Goal: Task Accomplishment & Management: Manage account settings

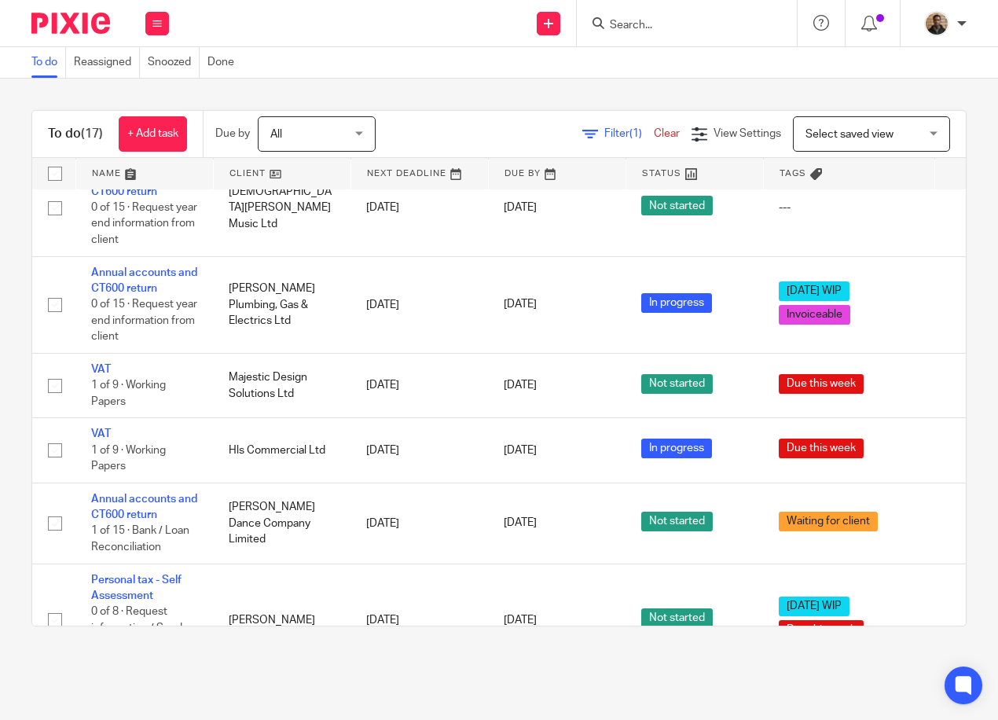
scroll to position [628, 0]
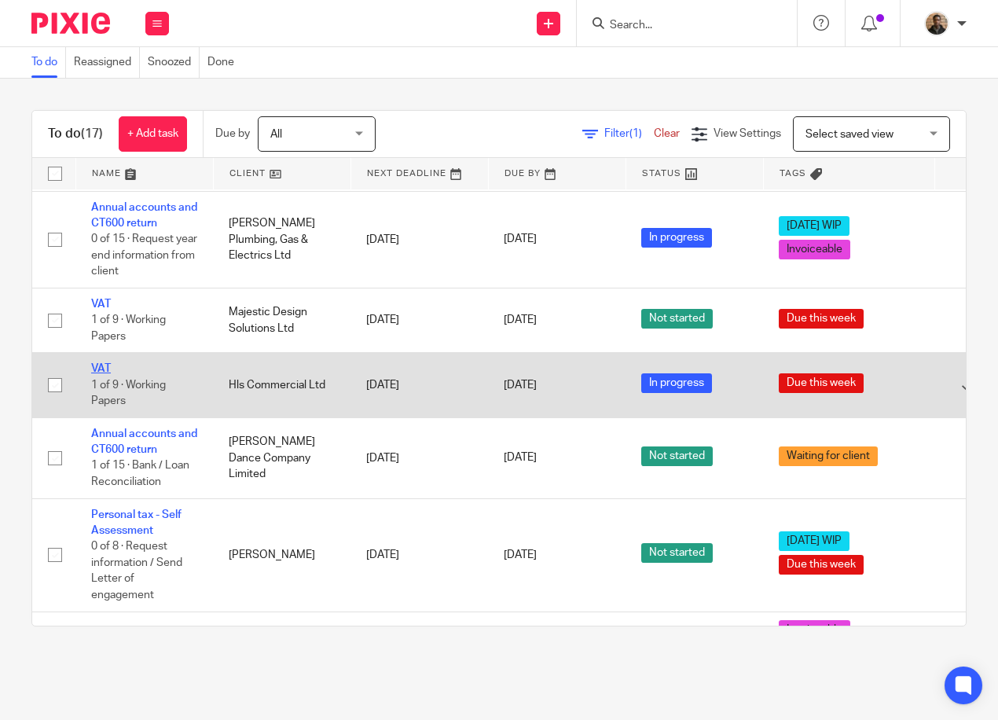
click at [103, 366] on link "VAT" at bounding box center [101, 368] width 20 height 11
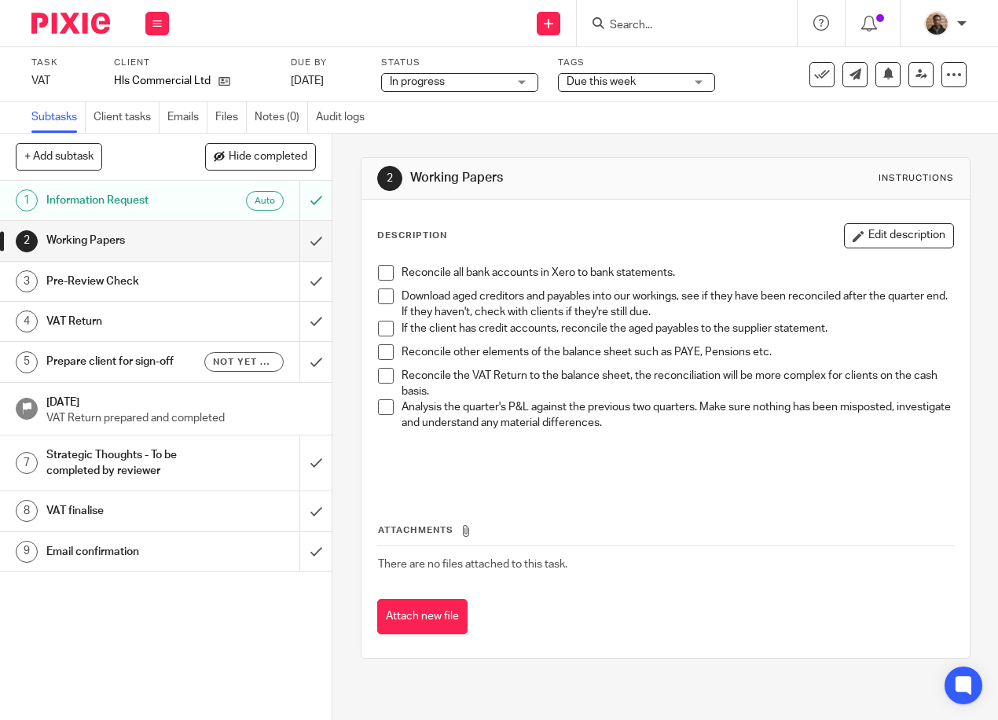
click at [378, 271] on span at bounding box center [386, 273] width 16 height 16
click at [378, 303] on span at bounding box center [386, 296] width 16 height 16
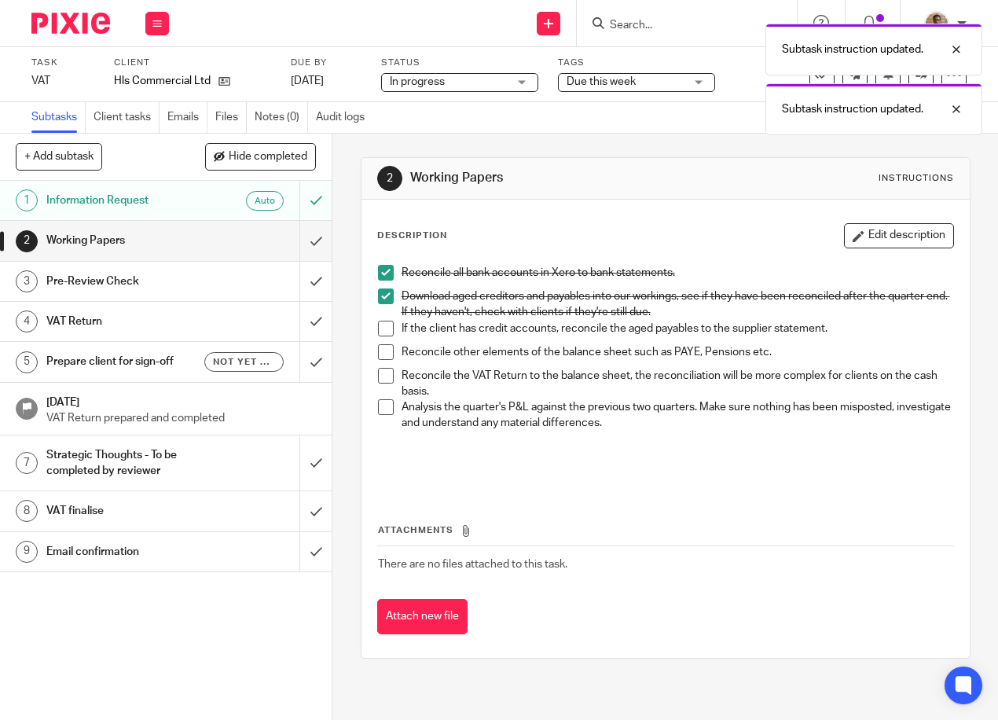
click at [378, 332] on span at bounding box center [386, 329] width 16 height 16
click at [378, 351] on span at bounding box center [386, 352] width 16 height 16
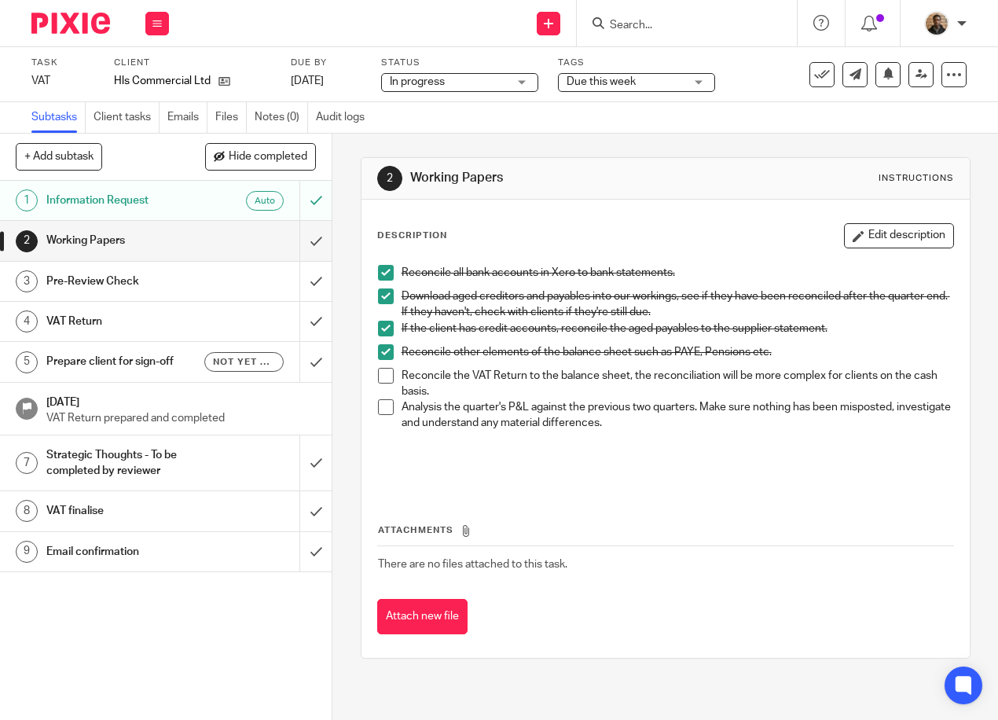
click at [383, 292] on span at bounding box center [386, 296] width 16 height 16
click at [382, 338] on li "If the client has credit accounts, reconcile the aged payables to the supplier …" at bounding box center [665, 333] width 575 height 24
click at [381, 324] on span at bounding box center [386, 329] width 16 height 16
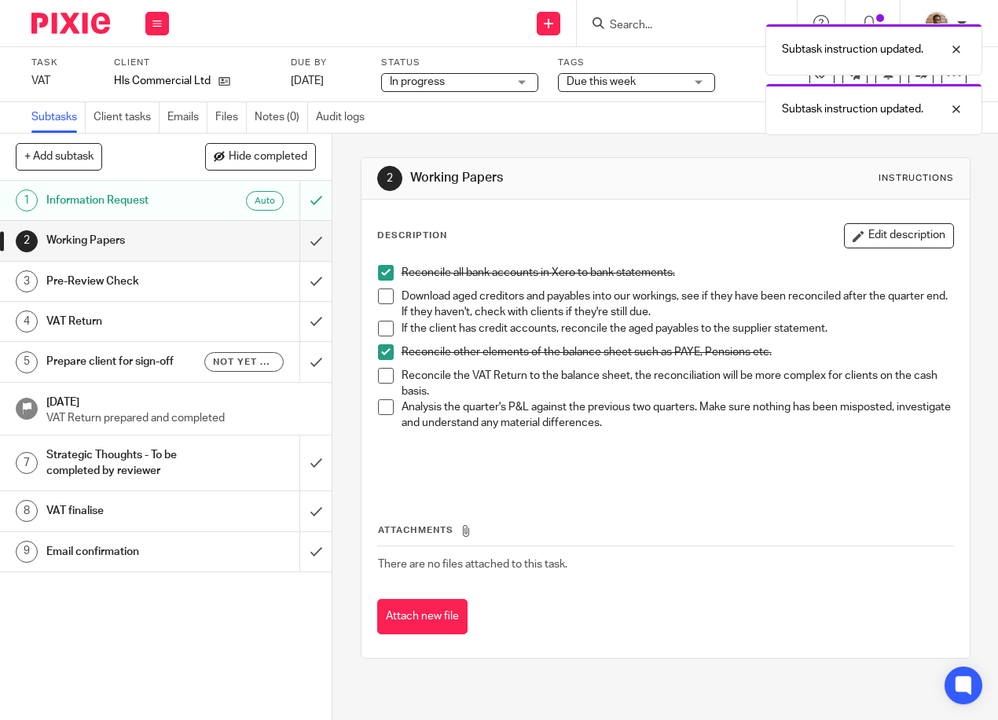
click at [379, 350] on span at bounding box center [386, 352] width 16 height 16
drag, startPoint x: 391, startPoint y: 491, endPoint x: 383, endPoint y: 478, distance: 14.8
click at [386, 483] on div "Description Edit description Reconcile all bank accounts in Xero to bank statem…" at bounding box center [665, 428] width 577 height 411
click at [123, 280] on h1 "Pre-Review Check" at bounding box center [125, 281] width 159 height 24
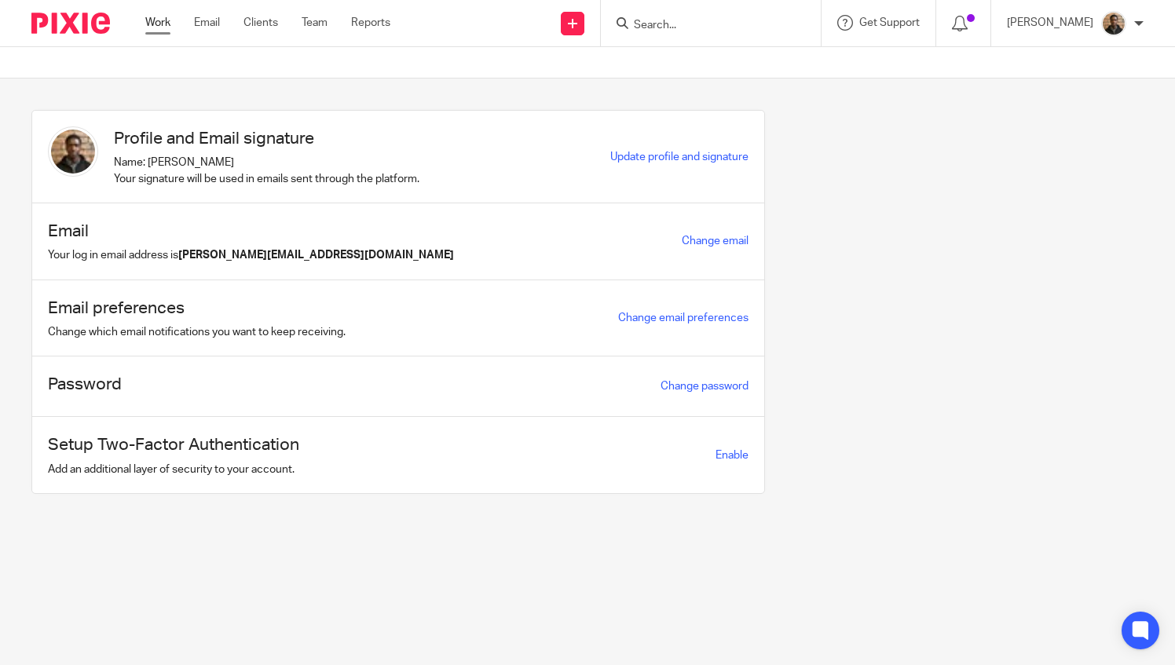
click at [159, 22] on link "Work" at bounding box center [157, 23] width 25 height 16
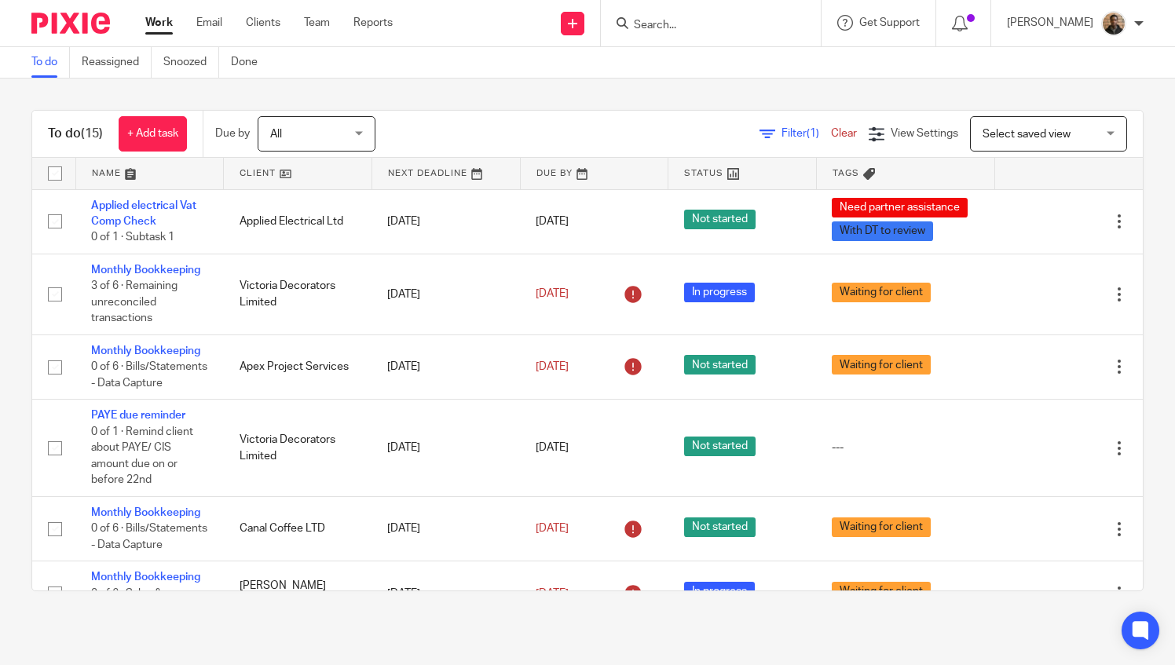
click at [1036, 119] on span "Select saved view" at bounding box center [1040, 133] width 115 height 33
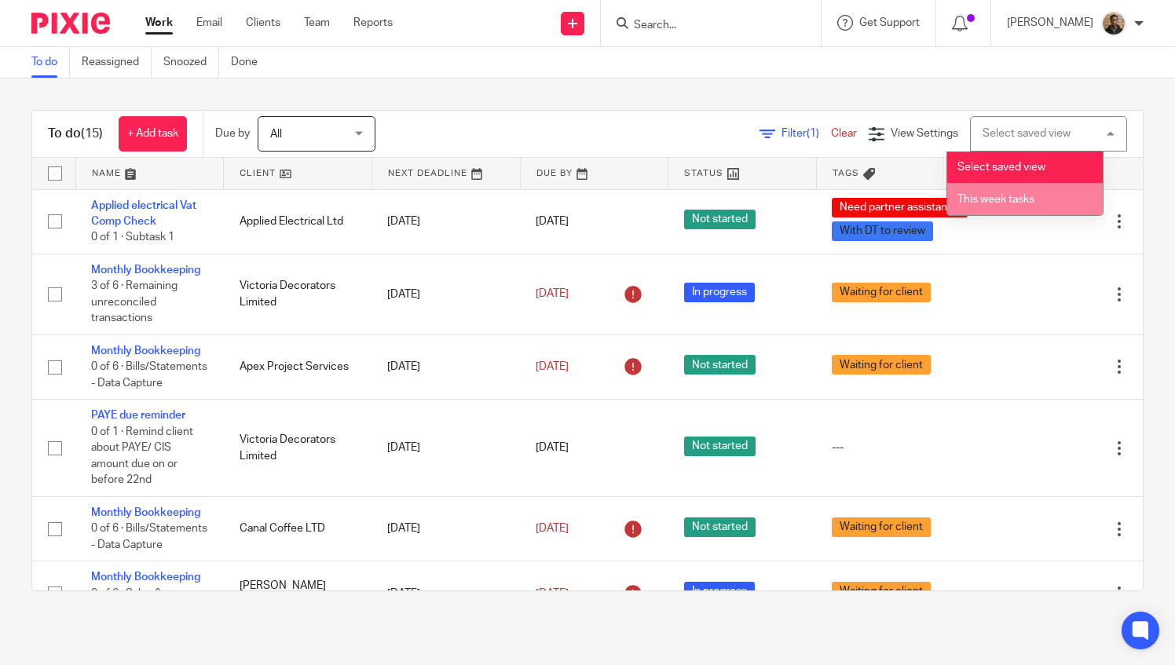
click at [985, 192] on li "This week tasks" at bounding box center [1025, 199] width 156 height 32
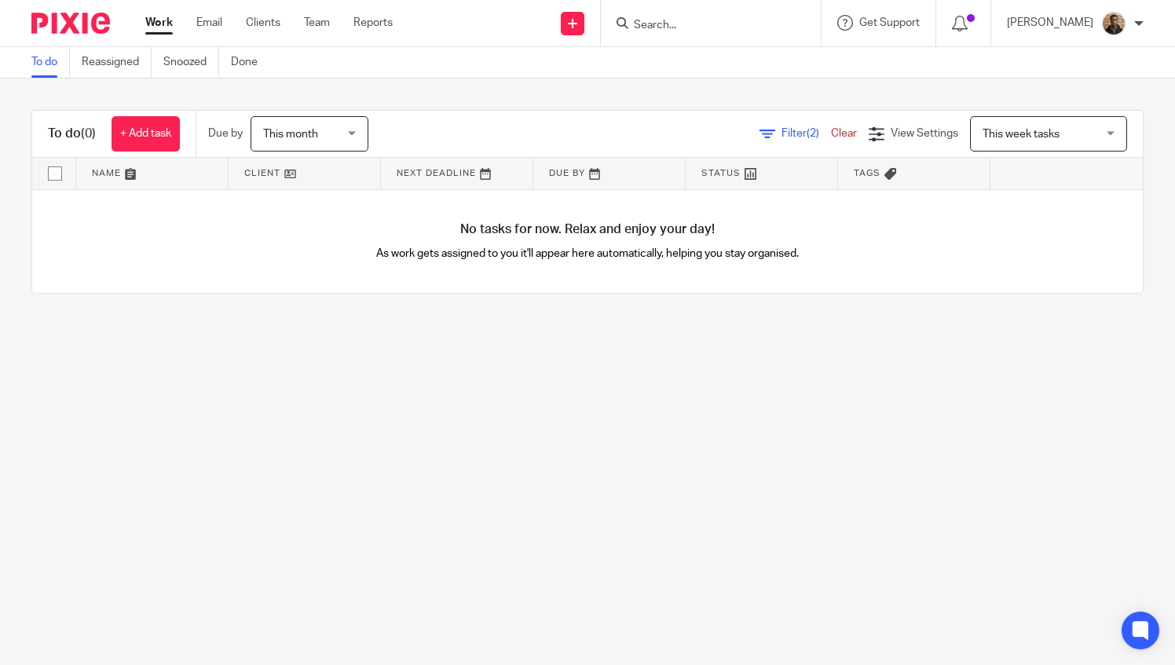
click at [368, 137] on div "This month This month" at bounding box center [310, 133] width 118 height 35
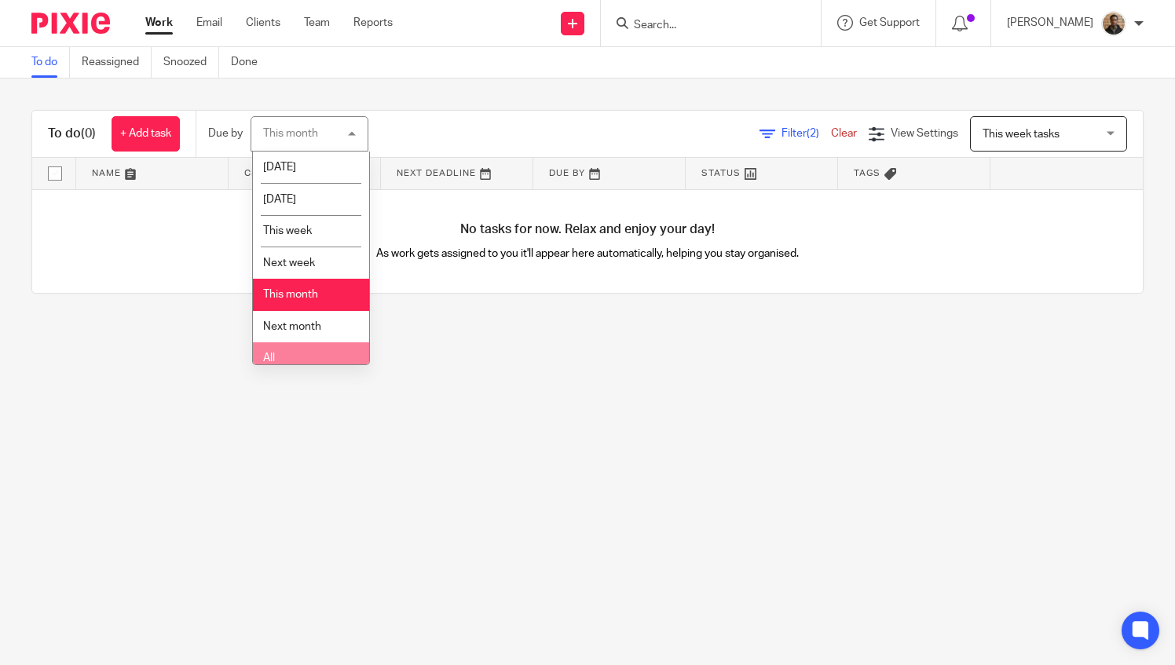
click at [343, 355] on li "All" at bounding box center [311, 359] width 116 height 32
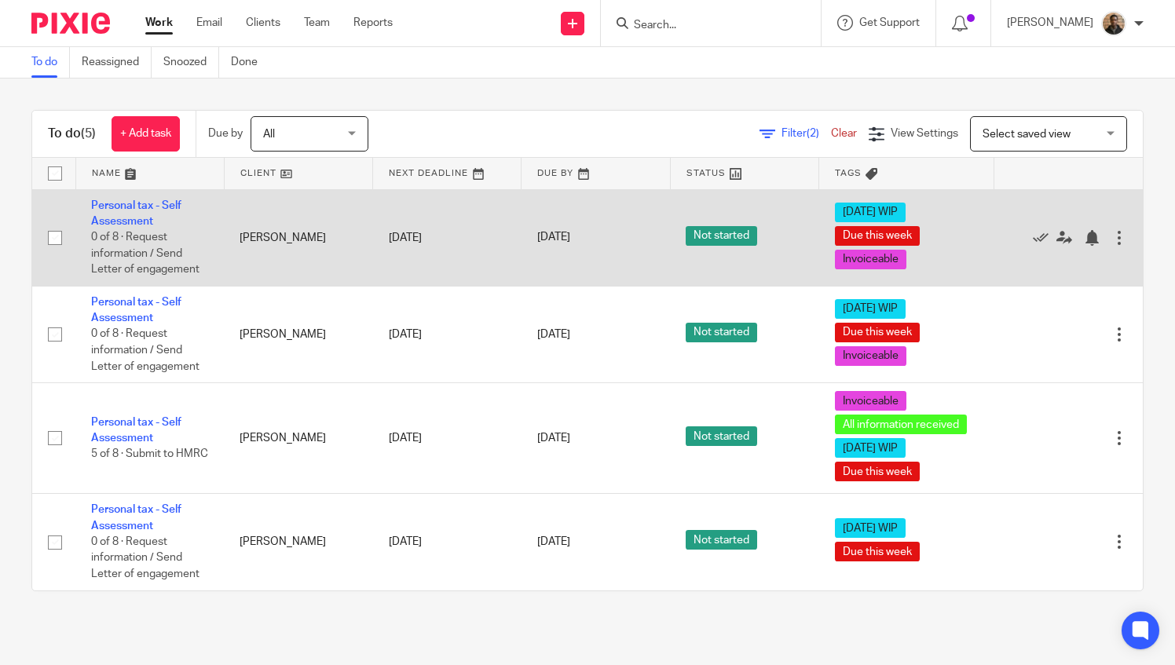
drag, startPoint x: 51, startPoint y: 242, endPoint x: 50, endPoint y: 277, distance: 34.6
click at [51, 242] on input "checkbox" at bounding box center [55, 238] width 30 height 30
checkbox input "true"
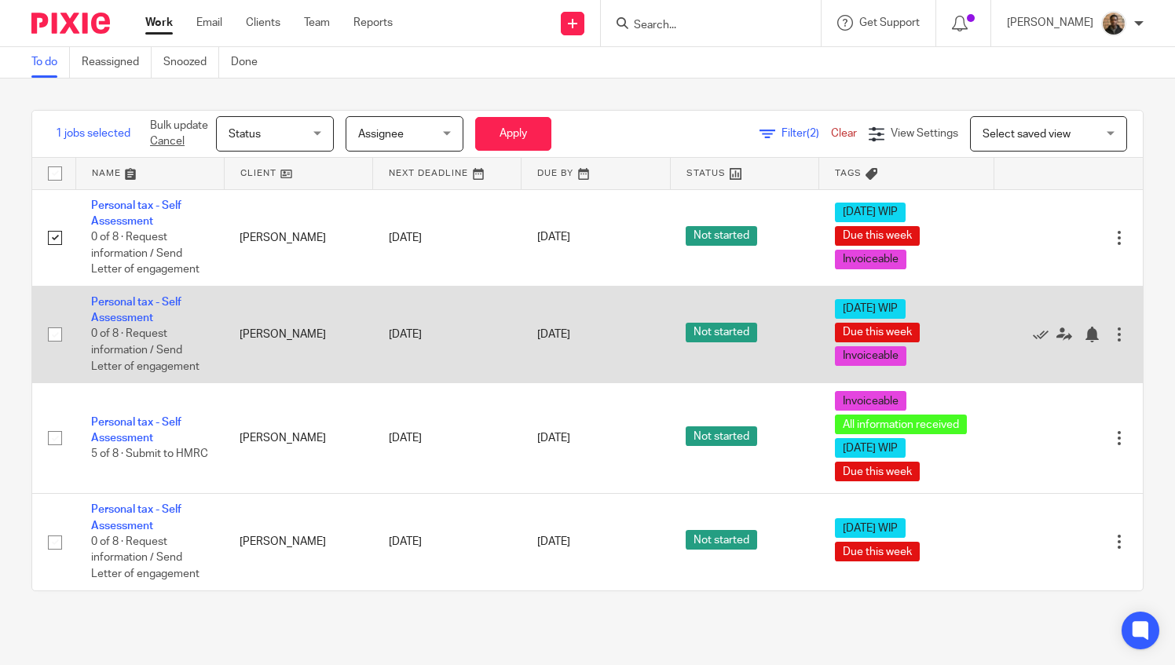
click at [53, 332] on input "checkbox" at bounding box center [55, 335] width 30 height 30
checkbox input "true"
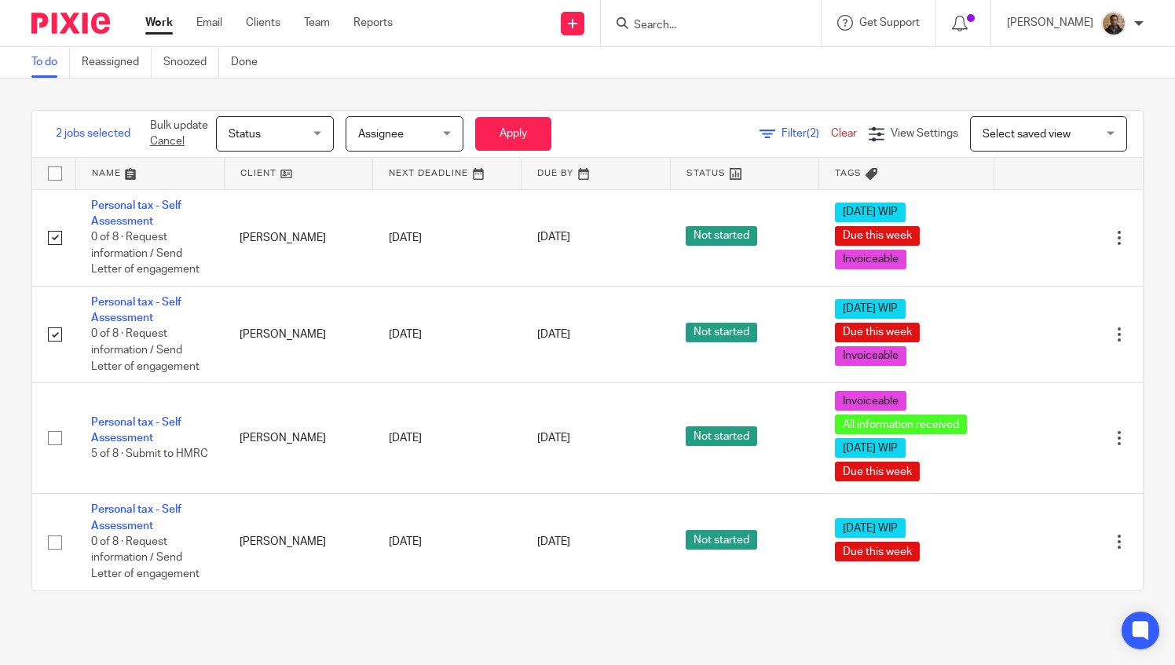
click at [322, 129] on div "Status Status" at bounding box center [275, 133] width 118 height 35
click at [373, 164] on link at bounding box center [447, 173] width 148 height 31
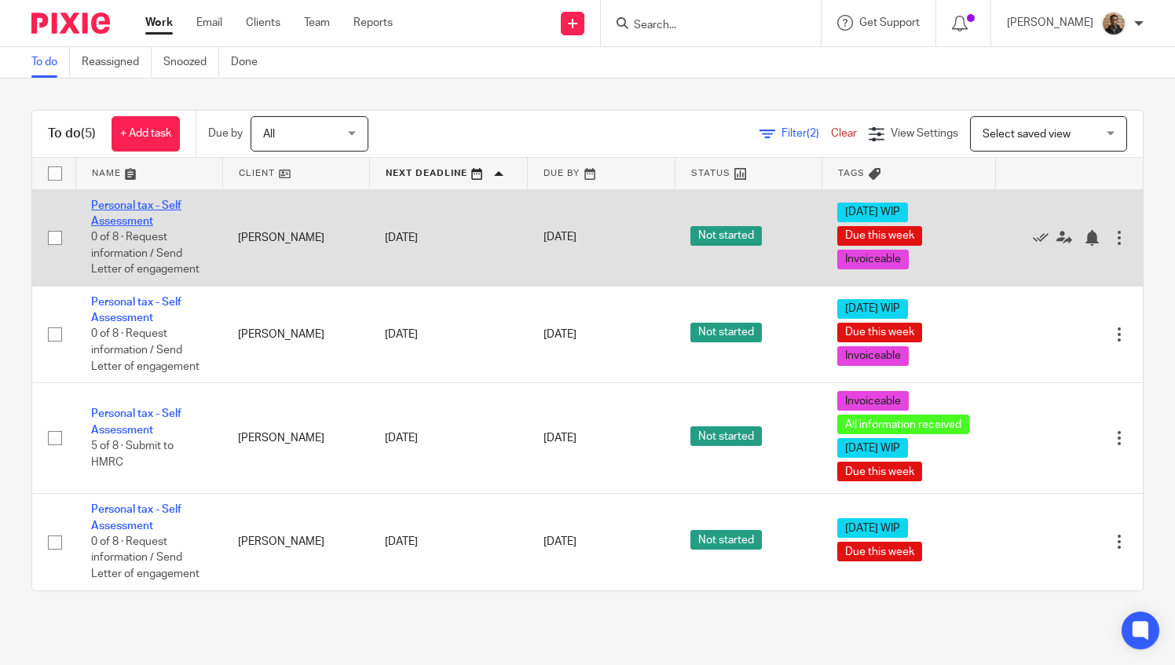
click at [126, 205] on link "Personal tax - Self Assessment" at bounding box center [136, 213] width 90 height 27
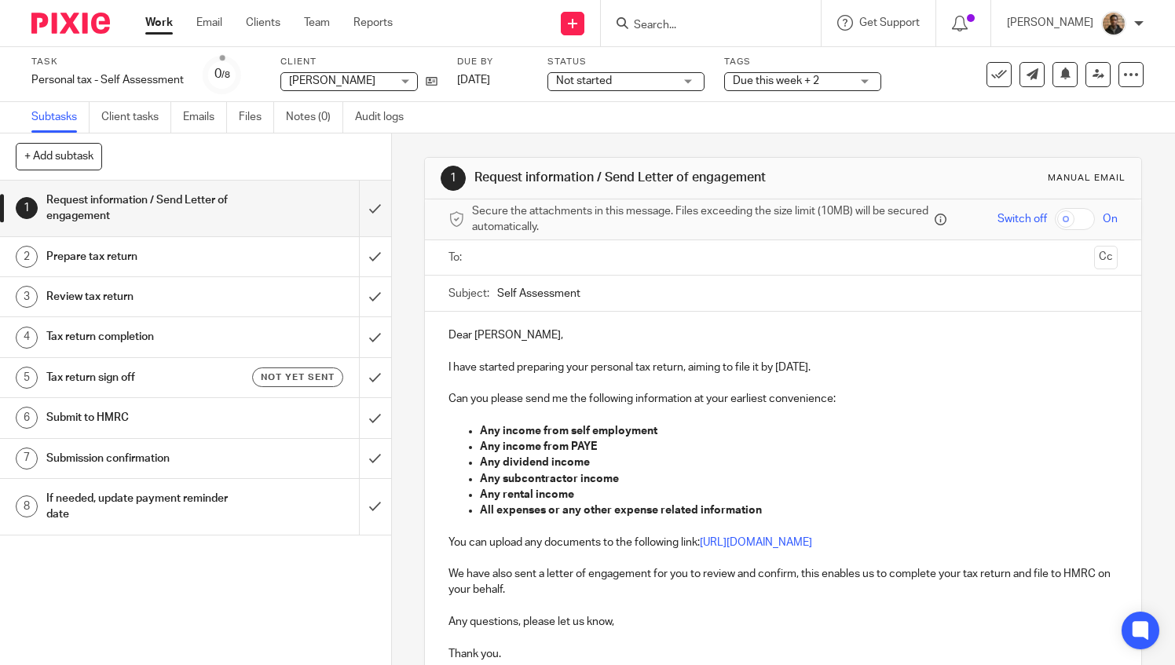
click at [765, 73] on span "Due this week + 2" at bounding box center [792, 81] width 118 height 16
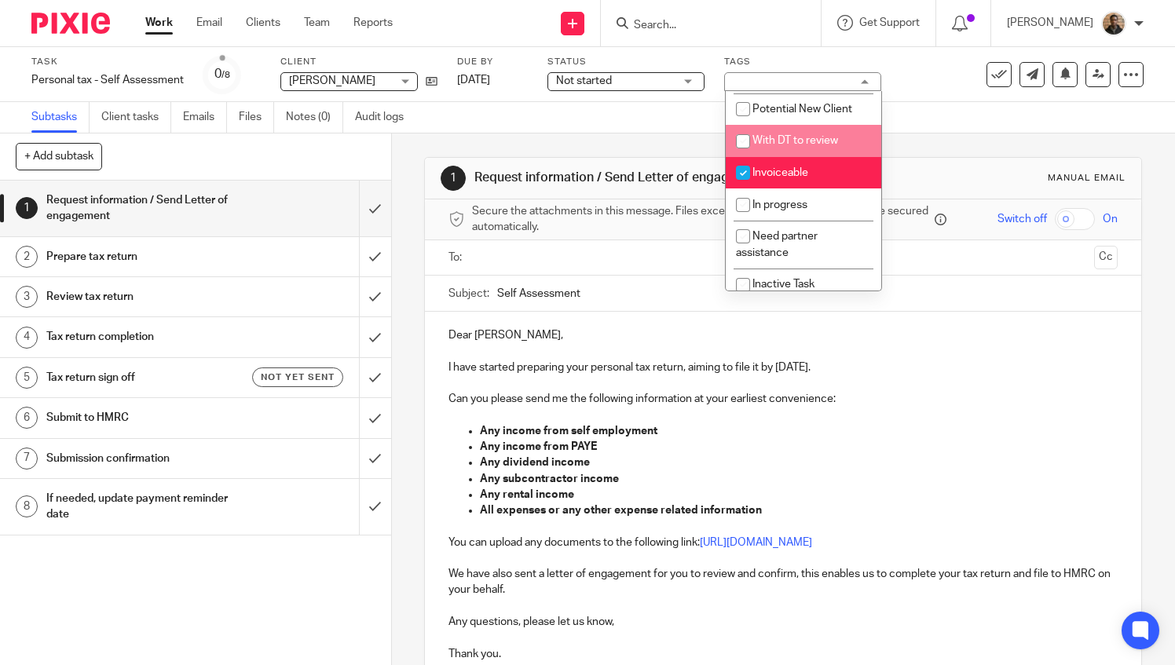
scroll to position [279, 0]
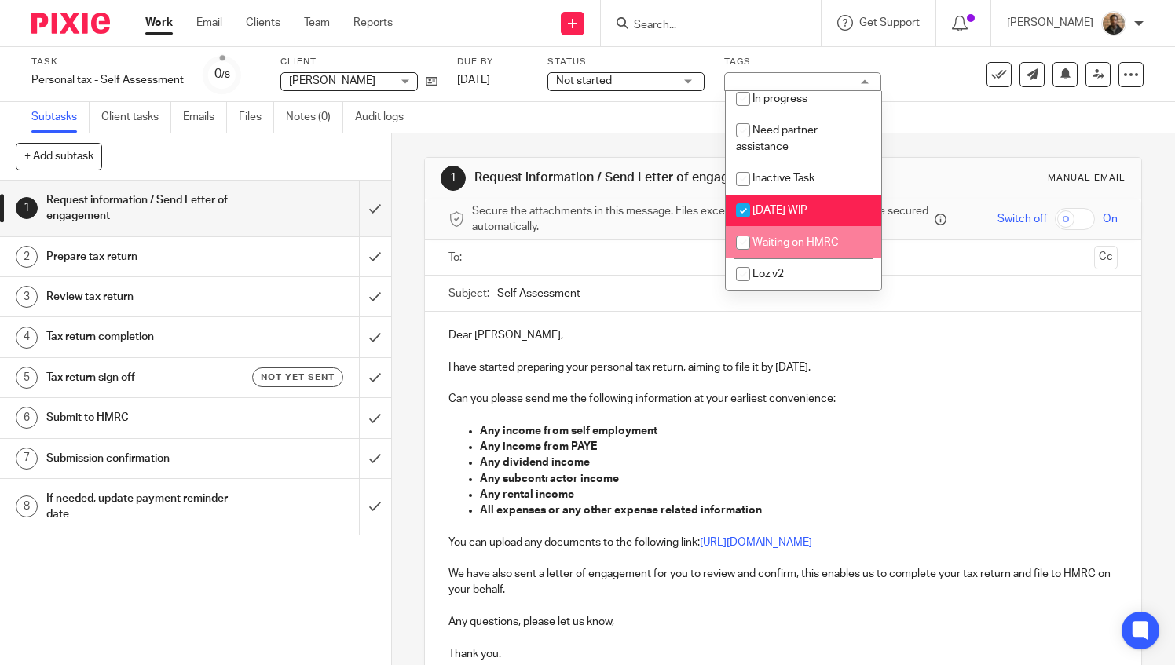
click at [742, 241] on input "checkbox" at bounding box center [743, 243] width 30 height 30
checkbox input "true"
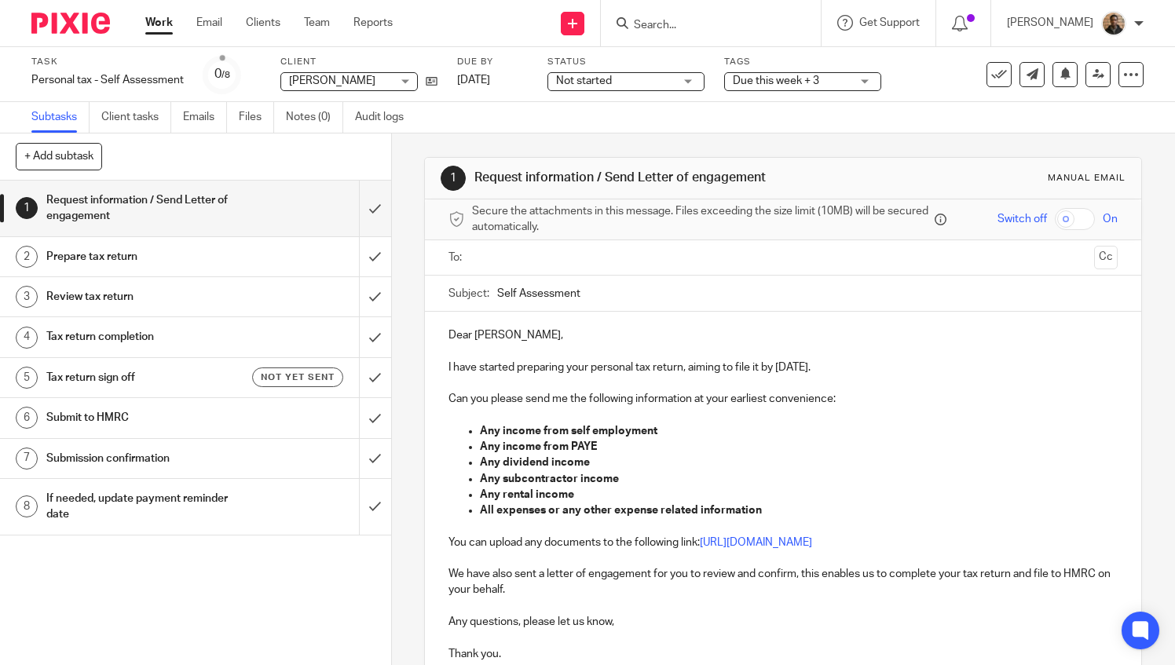
click at [445, 134] on div "1 Request information / Send Letter of engagement Manual email Secure the attac…" at bounding box center [783, 498] width 718 height 729
click at [152, 23] on link "Work" at bounding box center [158, 23] width 27 height 16
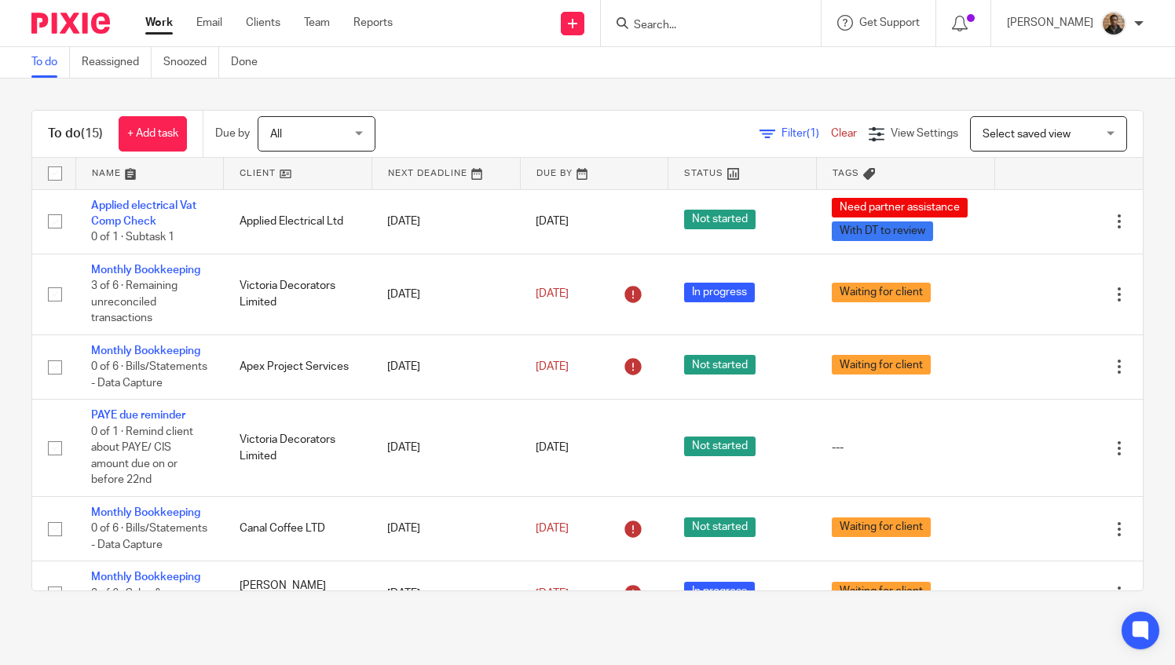
click at [1013, 118] on span "Select saved view" at bounding box center [1040, 133] width 115 height 33
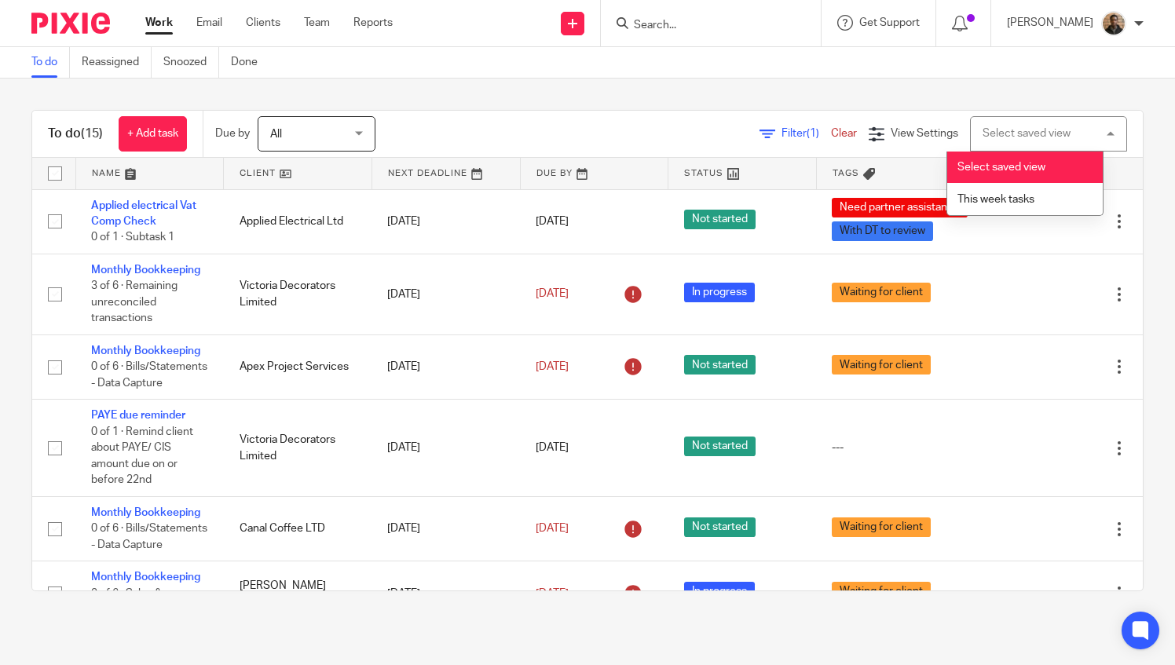
click at [977, 196] on span "This week tasks" at bounding box center [996, 199] width 77 height 11
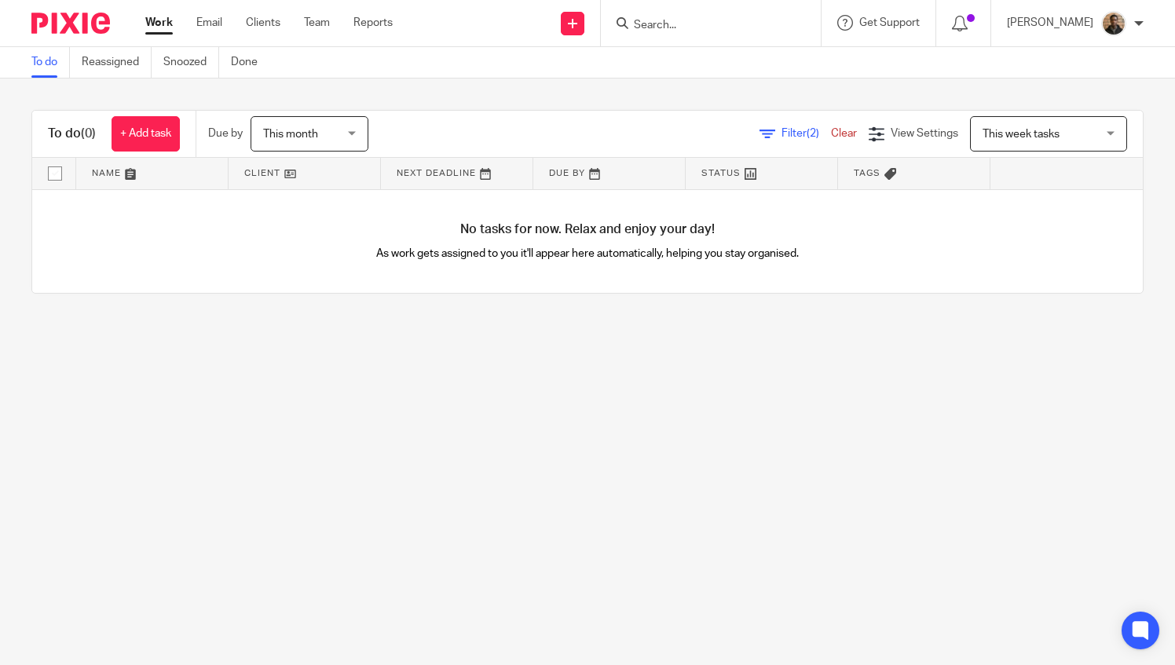
click at [332, 127] on span "This month" at bounding box center [304, 133] width 83 height 33
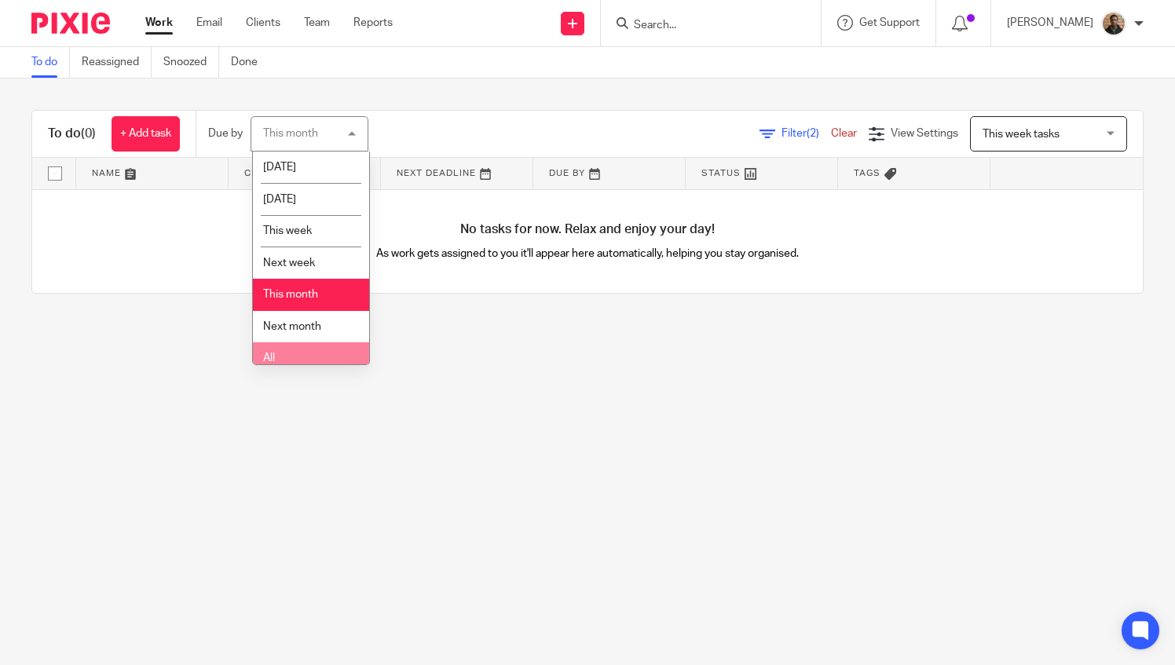
click at [321, 345] on li "All" at bounding box center [311, 359] width 116 height 32
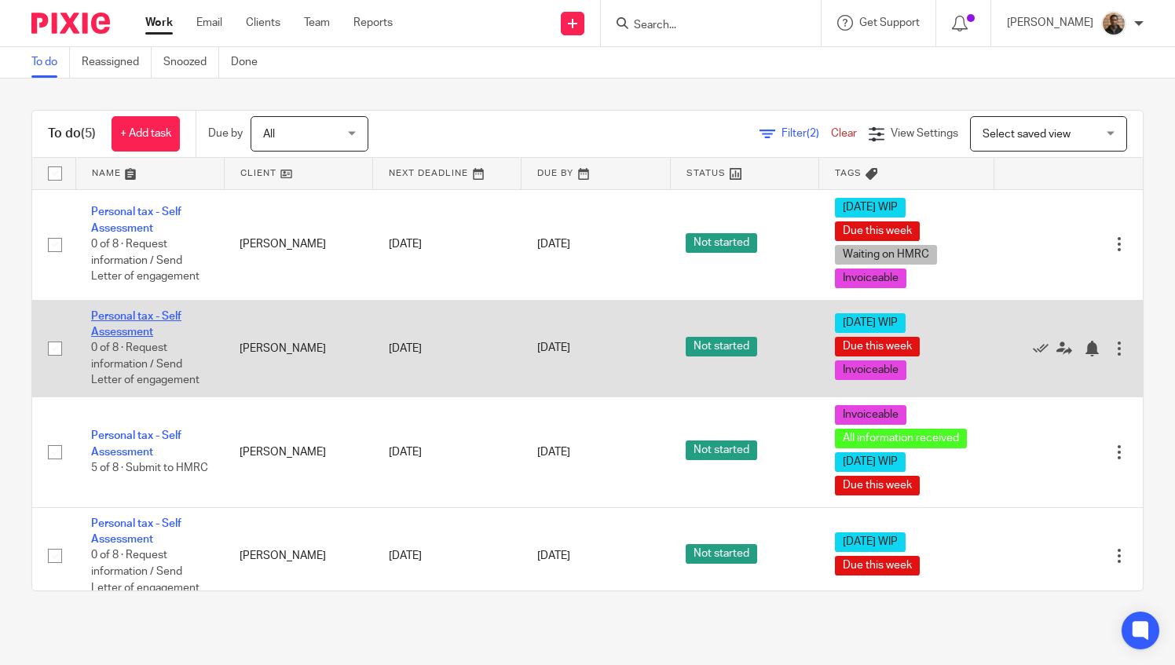
click at [108, 311] on link "Personal tax - Self Assessment" at bounding box center [136, 324] width 90 height 27
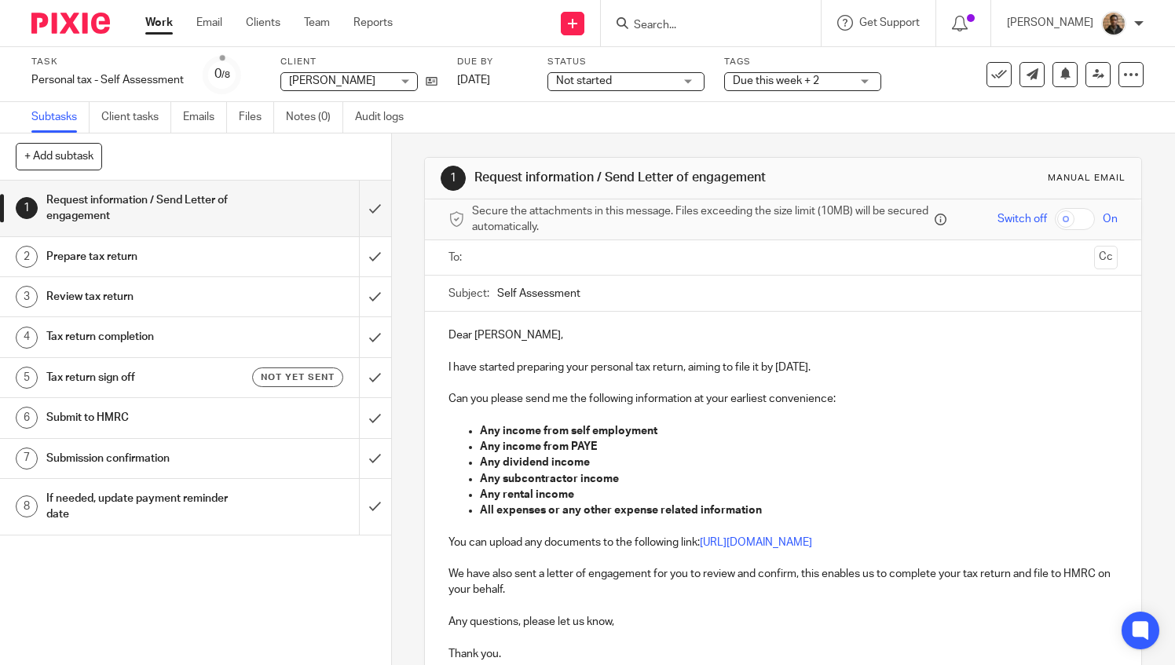
click at [772, 85] on span "Due this week + 2" at bounding box center [776, 80] width 86 height 11
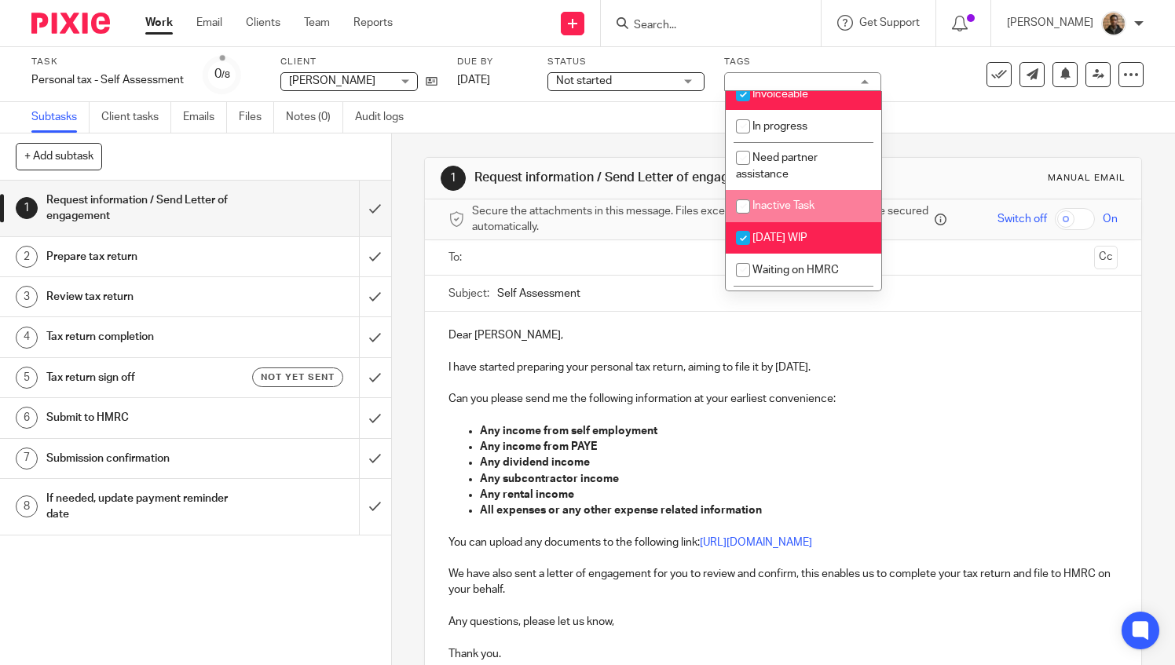
scroll to position [279, 0]
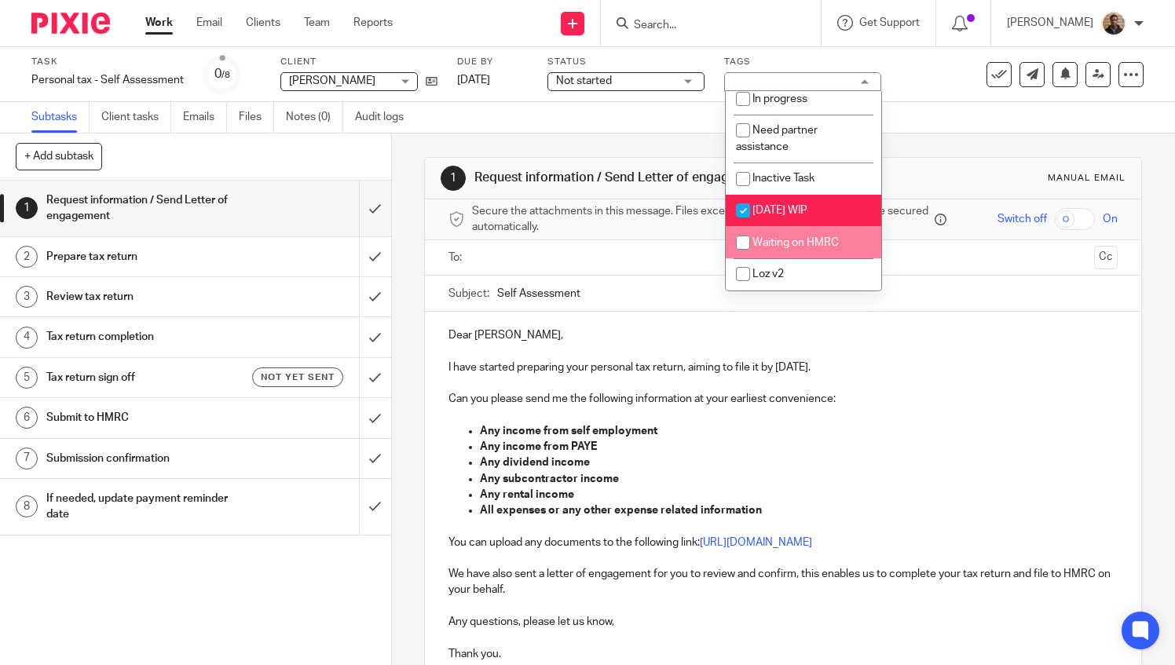
click at [764, 242] on span "Waiting on HMRC" at bounding box center [796, 242] width 86 height 11
checkbox input "true"
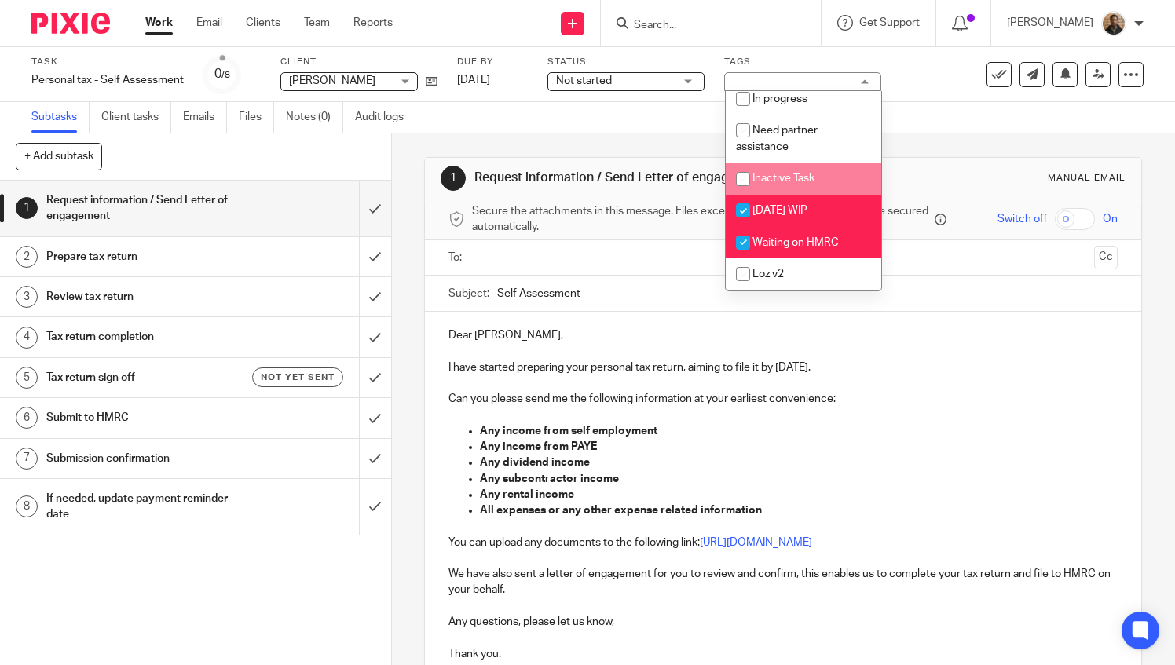
click at [644, 136] on div "1 Request information / Send Letter of engagement Manual email Secure the attac…" at bounding box center [783, 498] width 718 height 729
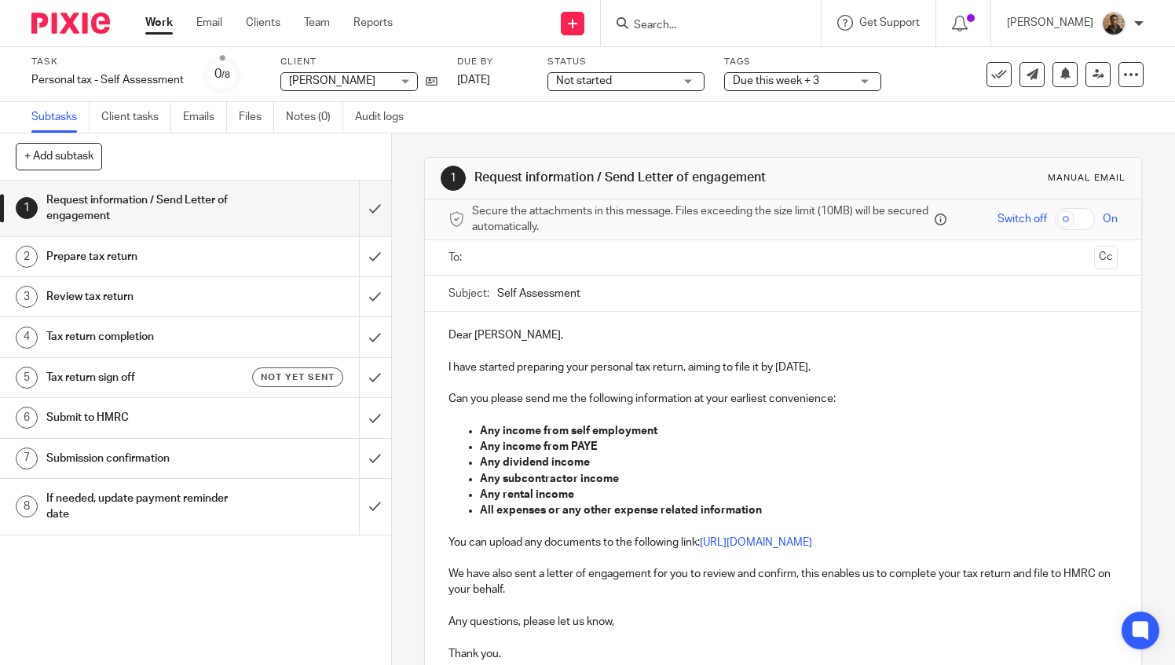
click at [164, 19] on link "Work" at bounding box center [158, 23] width 27 height 16
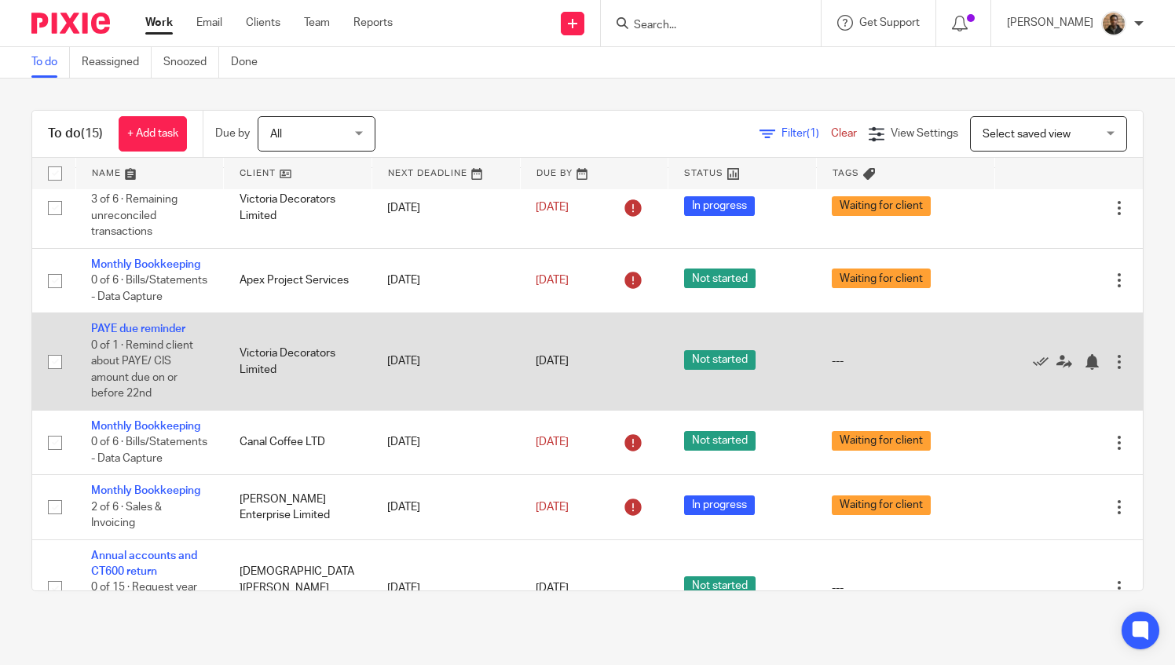
scroll to position [236, 0]
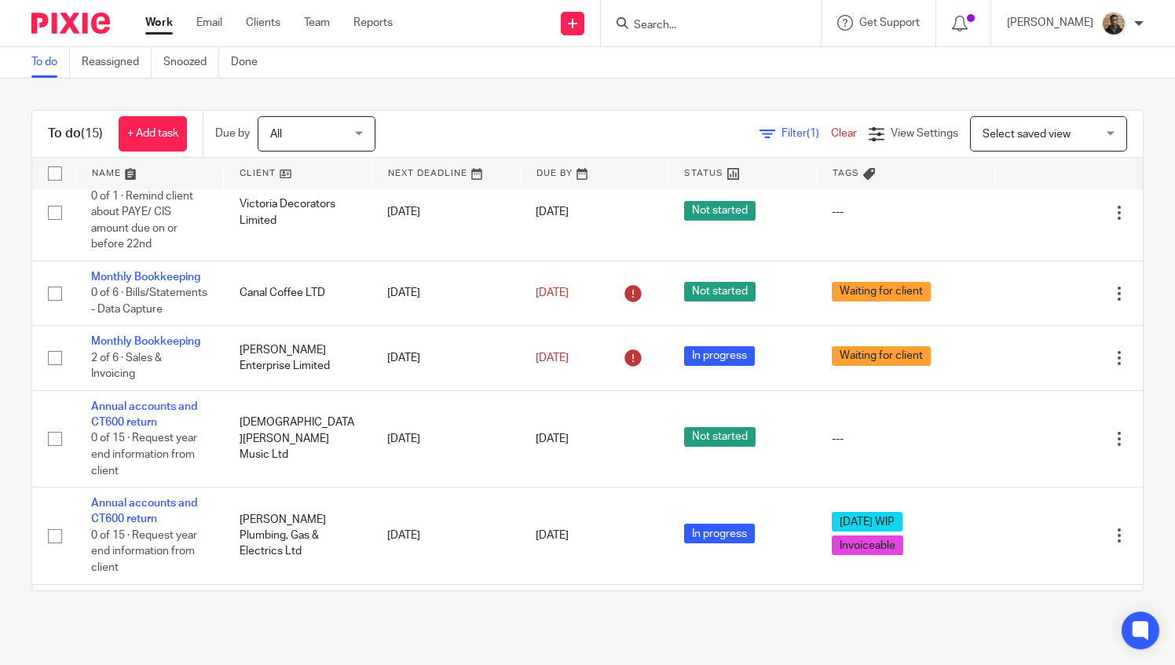
click at [1029, 135] on span "Select saved view" at bounding box center [1027, 134] width 88 height 11
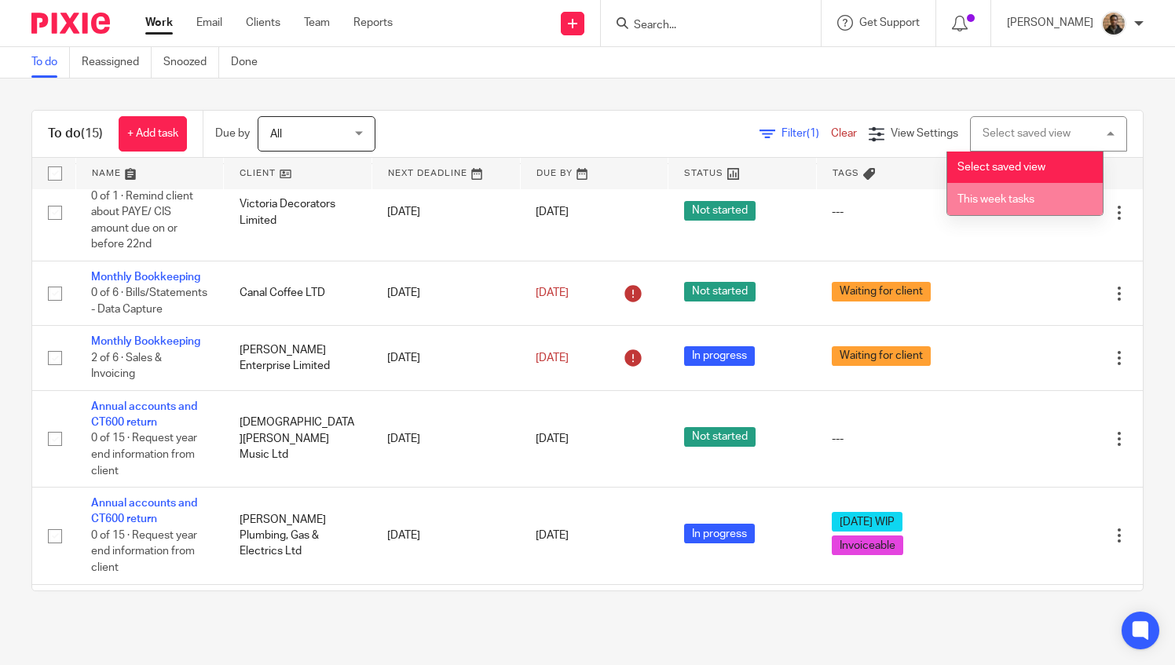
click at [990, 203] on span "This week tasks" at bounding box center [996, 199] width 77 height 11
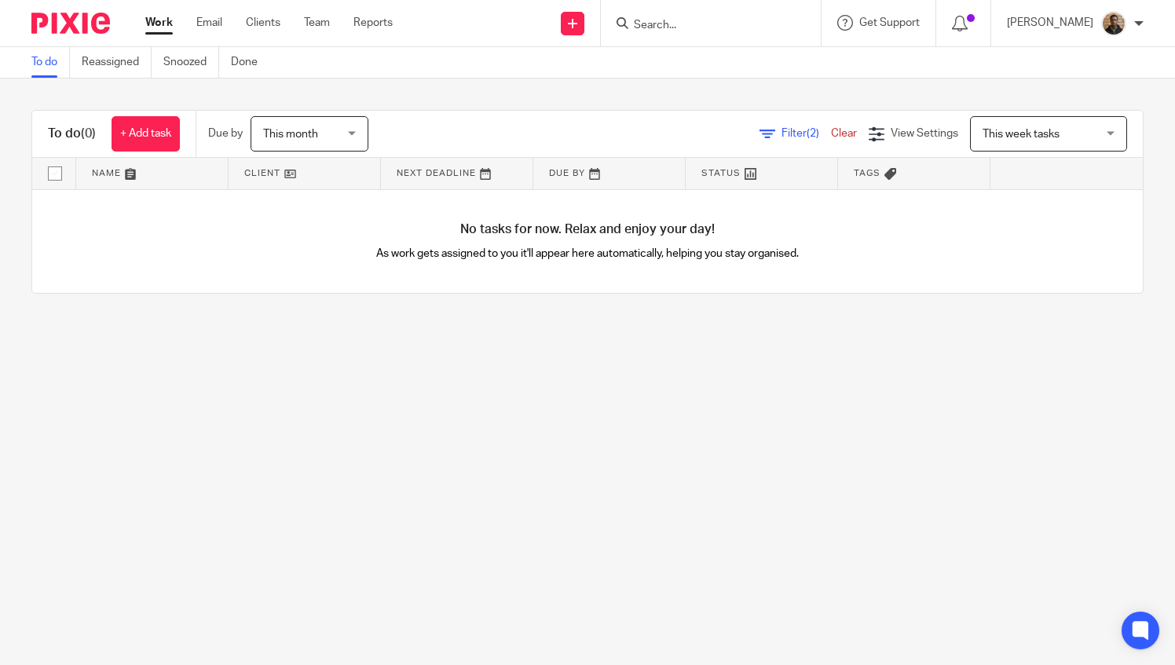
click at [343, 135] on span "This month" at bounding box center [304, 133] width 83 height 33
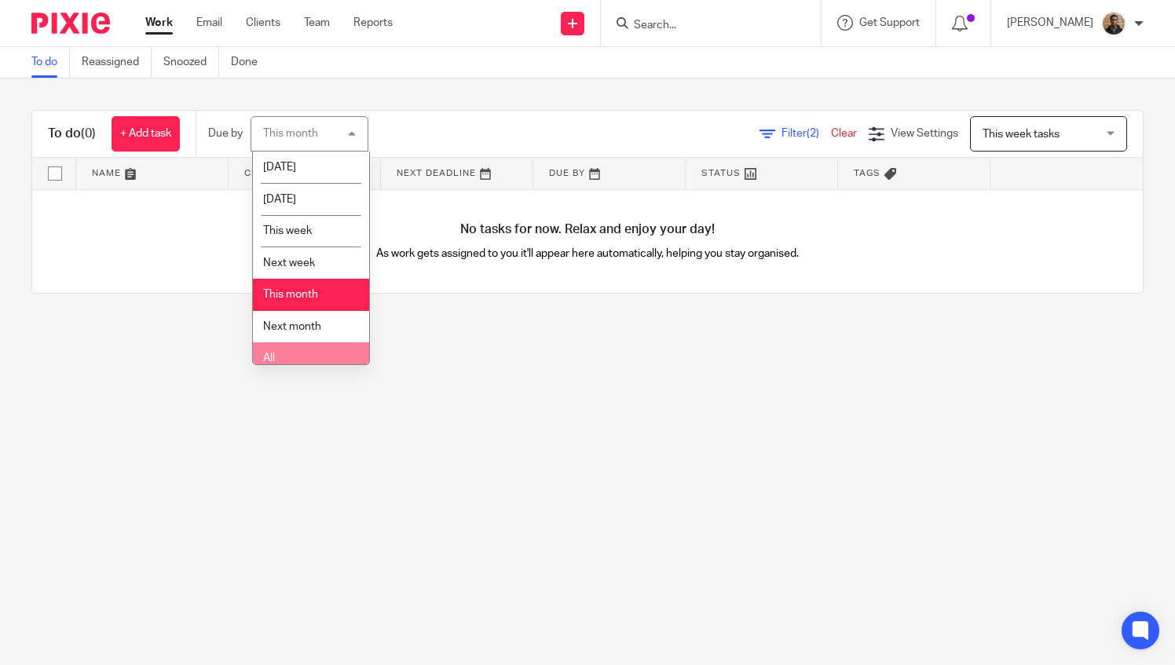
click at [295, 347] on li "All" at bounding box center [311, 359] width 116 height 32
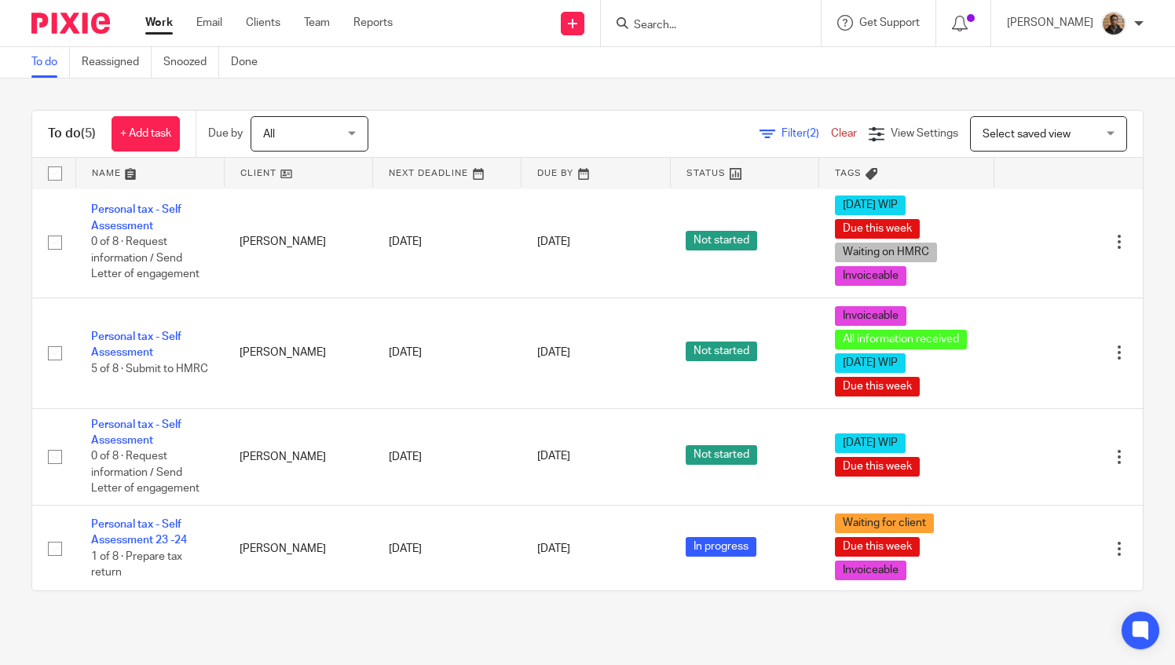
scroll to position [113, 0]
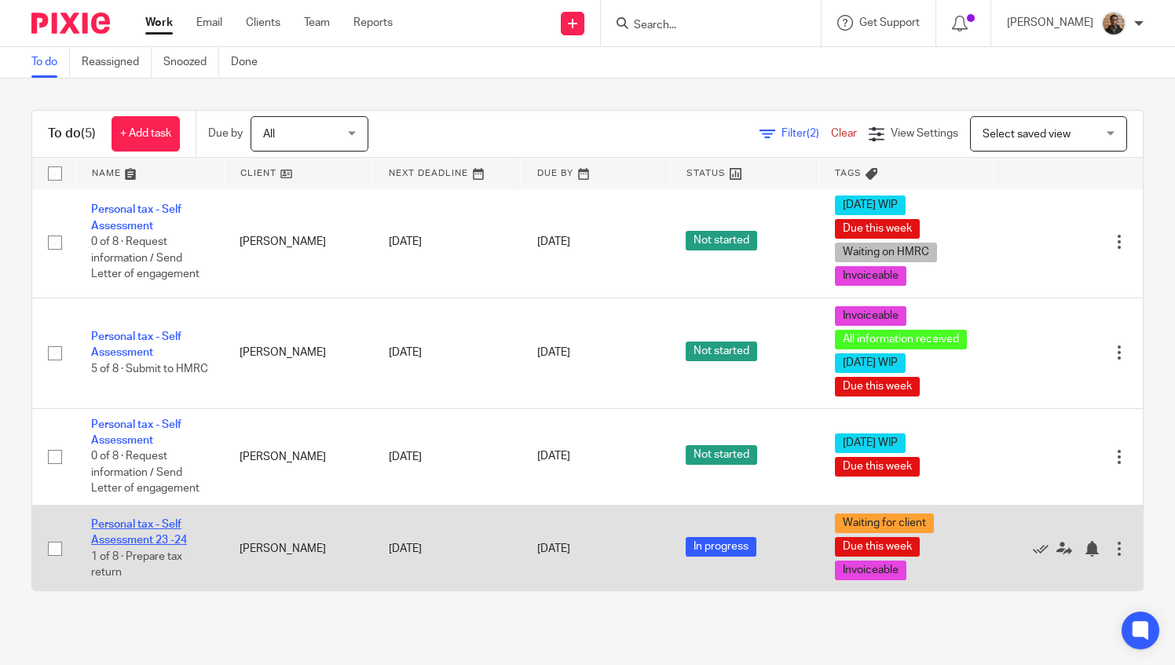
click at [129, 519] on link "Personal tax - Self Assessment 23 -24" at bounding box center [139, 532] width 96 height 27
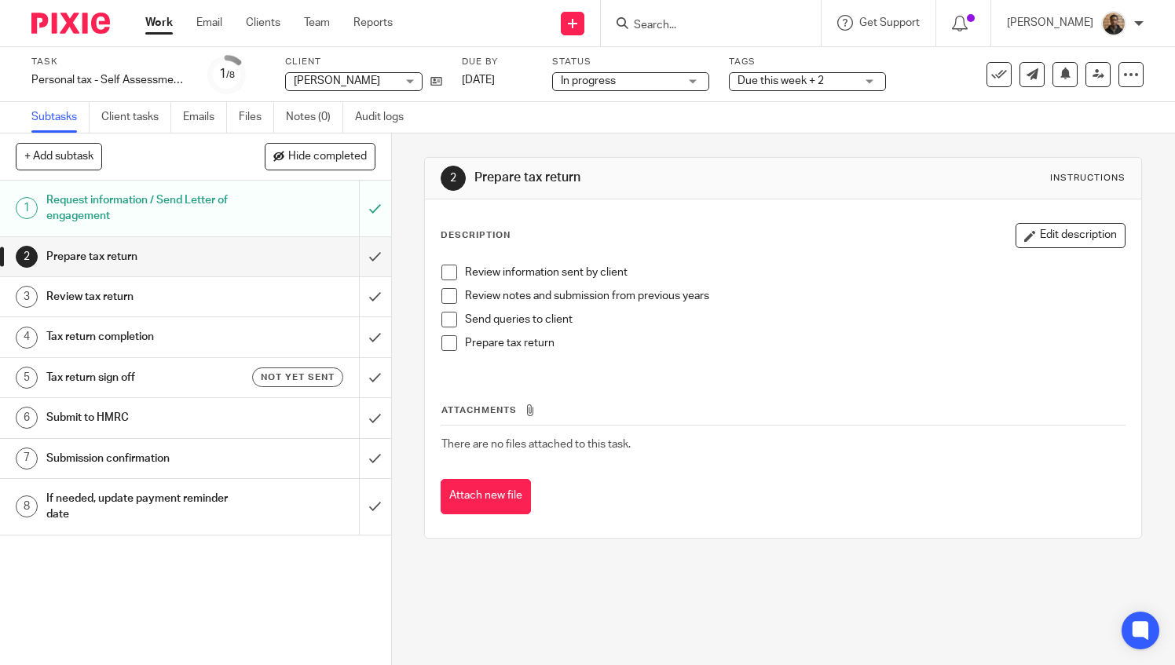
click at [173, 27] on ul "Work Email Clients Team Reports" at bounding box center [280, 23] width 271 height 16
click at [156, 15] on link "Work" at bounding box center [158, 23] width 27 height 16
